Goal: Check status

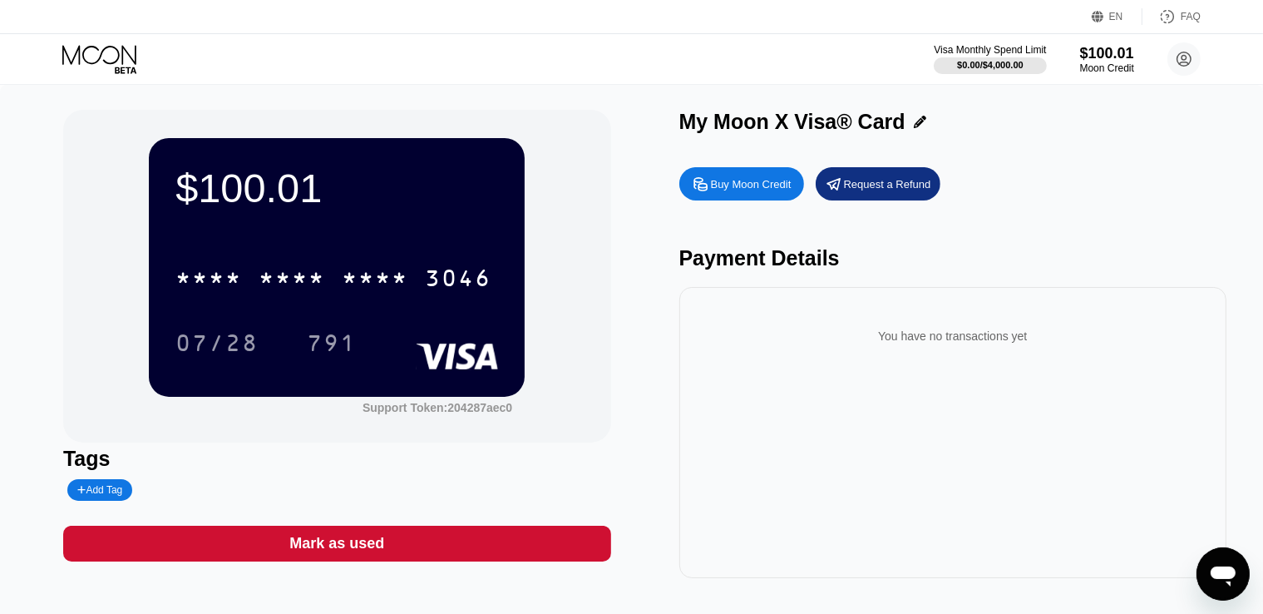
click at [573, 230] on div "$100.01 * * * * * * * * * * * * 3046 07/28 791 Support Token: 204287aec0" at bounding box center [337, 276] width 548 height 333
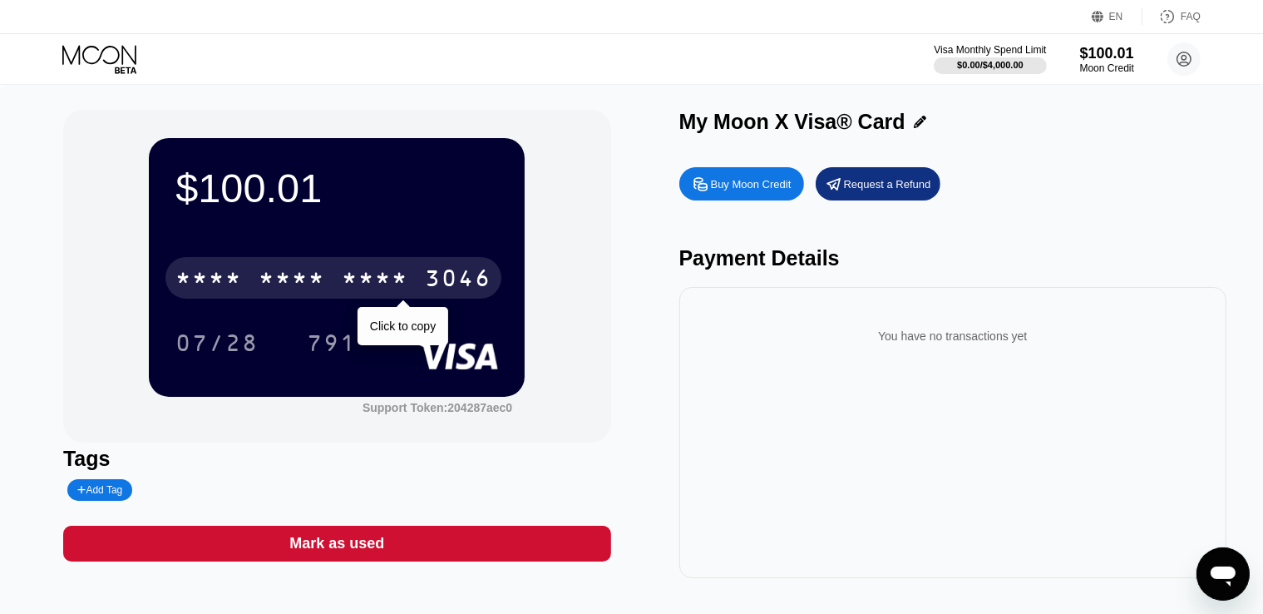
click at [334, 280] on div "* * * * * * * * * * * * 3046" at bounding box center [333, 278] width 336 height 42
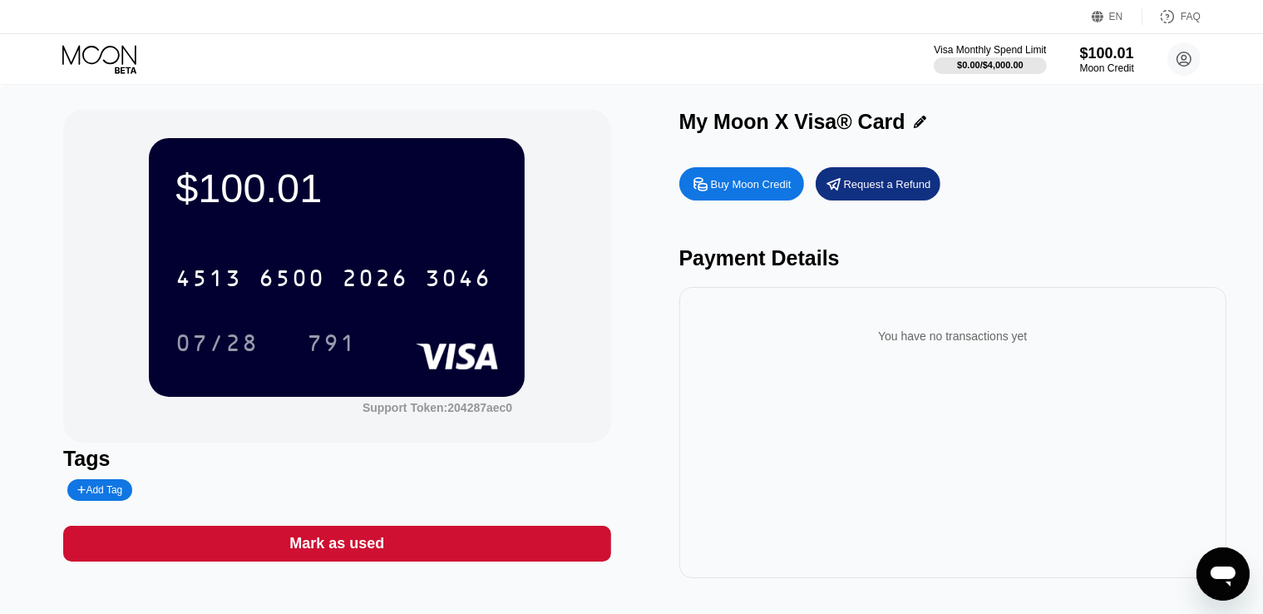
drag, startPoint x: 708, startPoint y: 399, endPoint x: 708, endPoint y: 377, distance: 22.4
click at [708, 399] on div "You have no transactions yet" at bounding box center [953, 432] width 548 height 291
